Goal: Navigation & Orientation: Go to known website

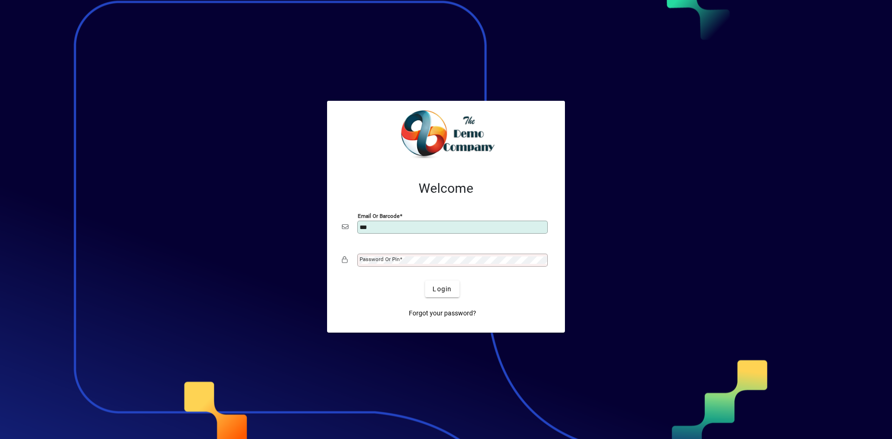
type input "**********"
click at [441, 296] on span "submit" at bounding box center [442, 289] width 34 height 22
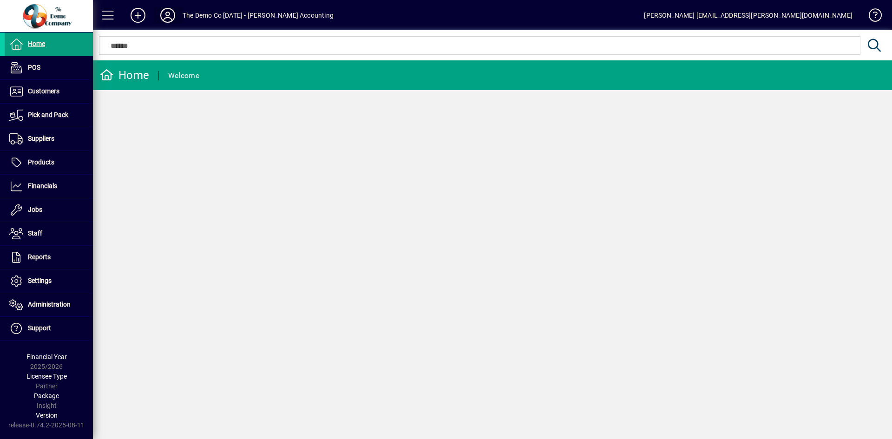
click at [170, 16] on icon at bounding box center [167, 15] width 19 height 15
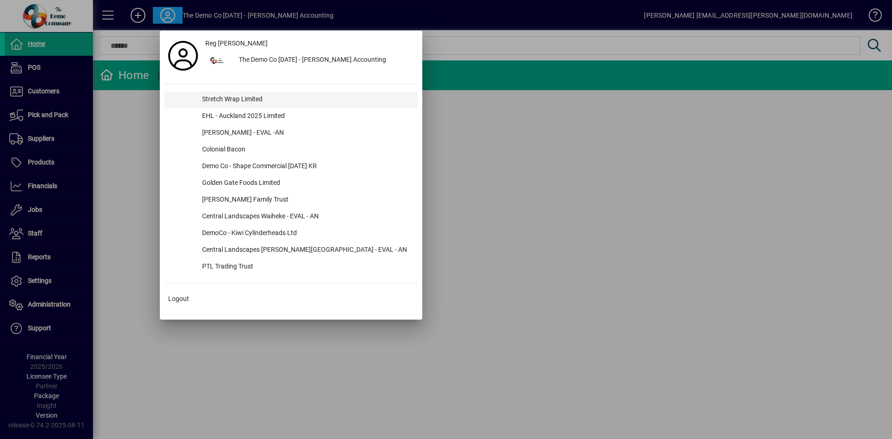
click at [224, 94] on div "Stretch Wrap Limited" at bounding box center [306, 100] width 223 height 17
